Goal: Information Seeking & Learning: Learn about a topic

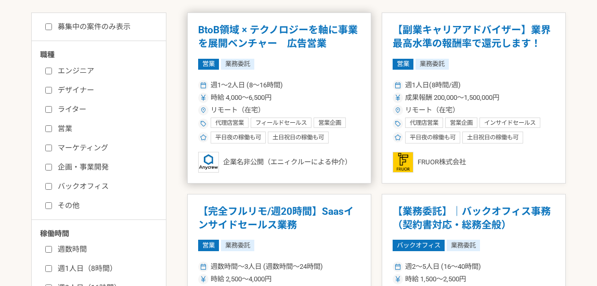
scroll to position [260, 0]
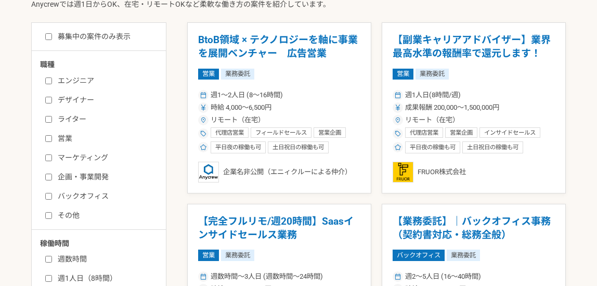
click at [56, 79] on label "エンジニア" at bounding box center [105, 80] width 120 height 11
click at [52, 79] on input "エンジニア" at bounding box center [48, 81] width 7 height 7
checkbox input "true"
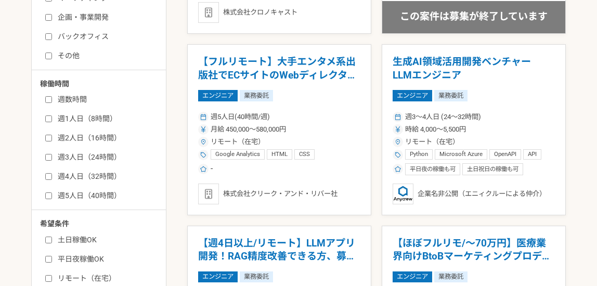
scroll to position [416, 0]
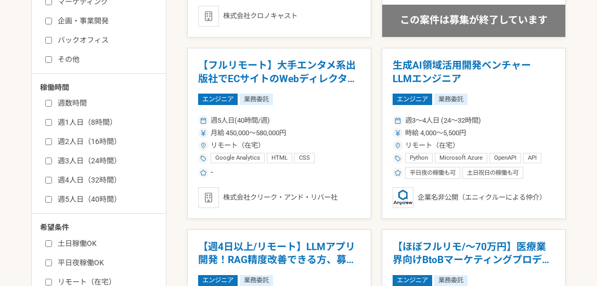
click at [48, 137] on label "週2人日（16時間）" at bounding box center [105, 141] width 120 height 11
click at [48, 138] on input "週2人日（16時間）" at bounding box center [48, 141] width 7 height 7
checkbox input "true"
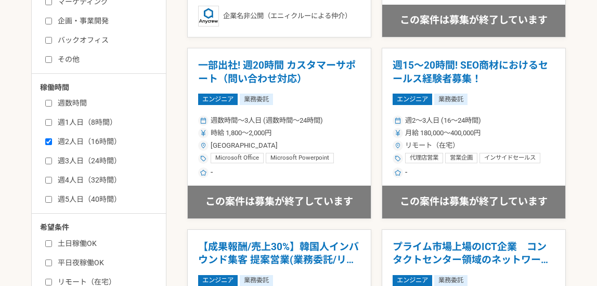
click at [43, 121] on div "週数時間 週1人日（8時間） 週2人日（16時間） 週3人日（24時間） 週4人日（32時間） 週5人日（40時間）" at bounding box center [102, 150] width 125 height 110
click at [46, 122] on input "週1人日（8時間）" at bounding box center [48, 122] width 7 height 7
checkbox input "true"
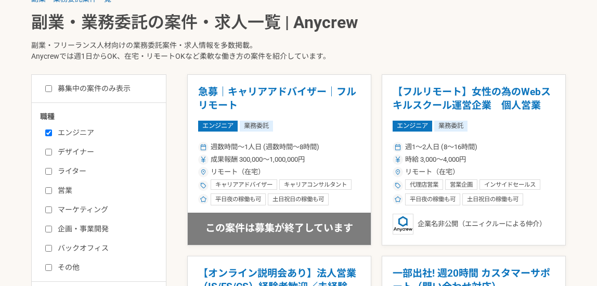
scroll to position [156, 0]
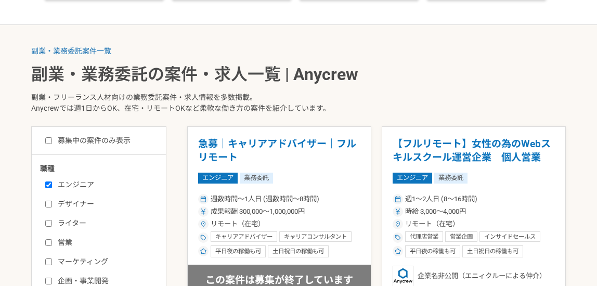
click at [47, 140] on input "募集中の案件のみ表示" at bounding box center [48, 140] width 7 height 7
checkbox input "true"
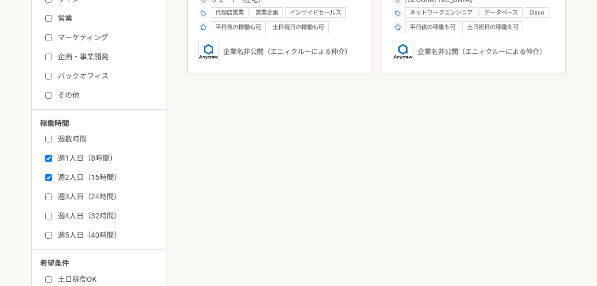
scroll to position [312, 0]
